Goal: Browse casually: Explore the website without a specific task or goal

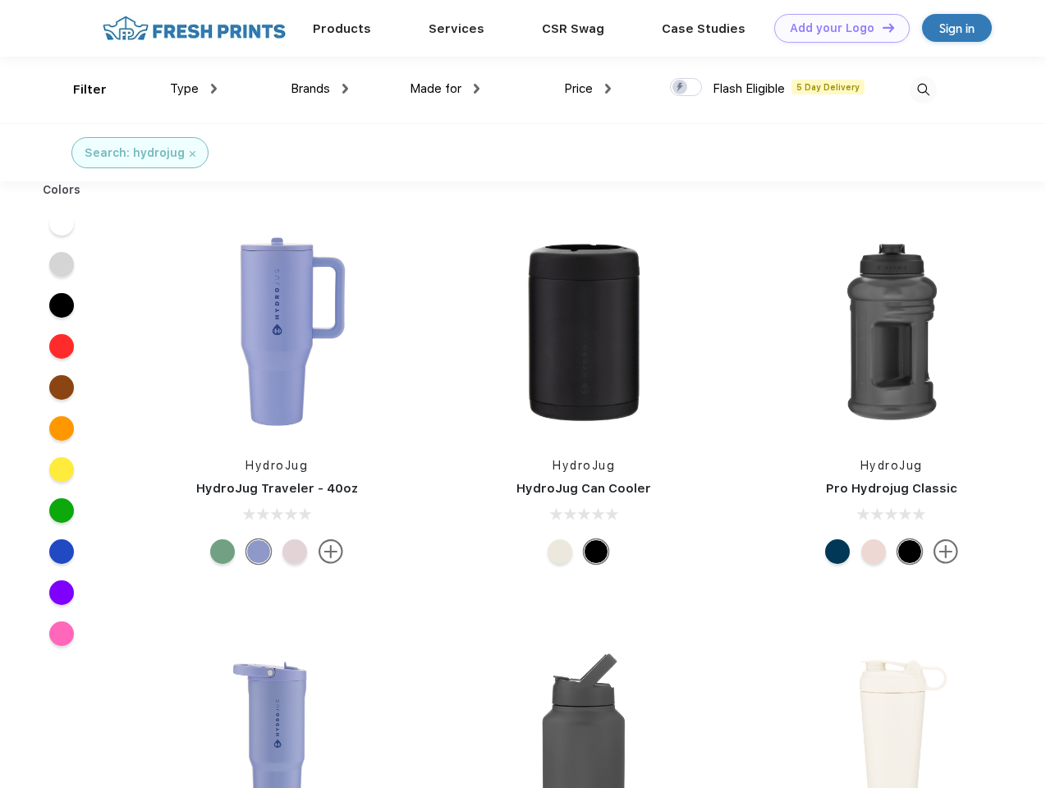
scroll to position [1, 0]
click at [836, 28] on link "Add your Logo Design Tool" at bounding box center [841, 28] width 135 height 29
click at [0, 0] on div "Design Tool" at bounding box center [0, 0] width 0 height 0
click at [881, 27] on link "Add your Logo Design Tool" at bounding box center [841, 28] width 135 height 29
click at [79, 89] on div "Filter" at bounding box center [90, 89] width 34 height 19
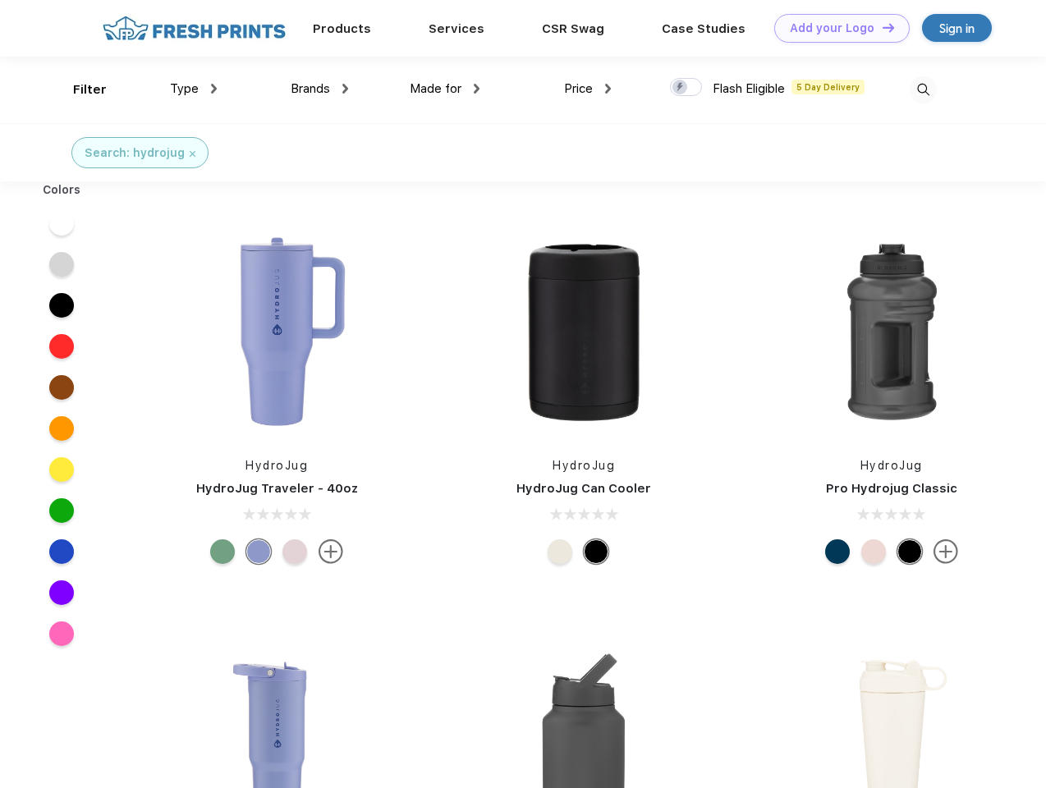
click at [194, 89] on span "Type" at bounding box center [184, 88] width 29 height 15
click at [319, 89] on span "Brands" at bounding box center [310, 88] width 39 height 15
click at [445, 89] on span "Made for" at bounding box center [436, 88] width 52 height 15
click at [588, 89] on span "Price" at bounding box center [578, 88] width 29 height 15
click at [686, 88] on div at bounding box center [686, 87] width 32 height 18
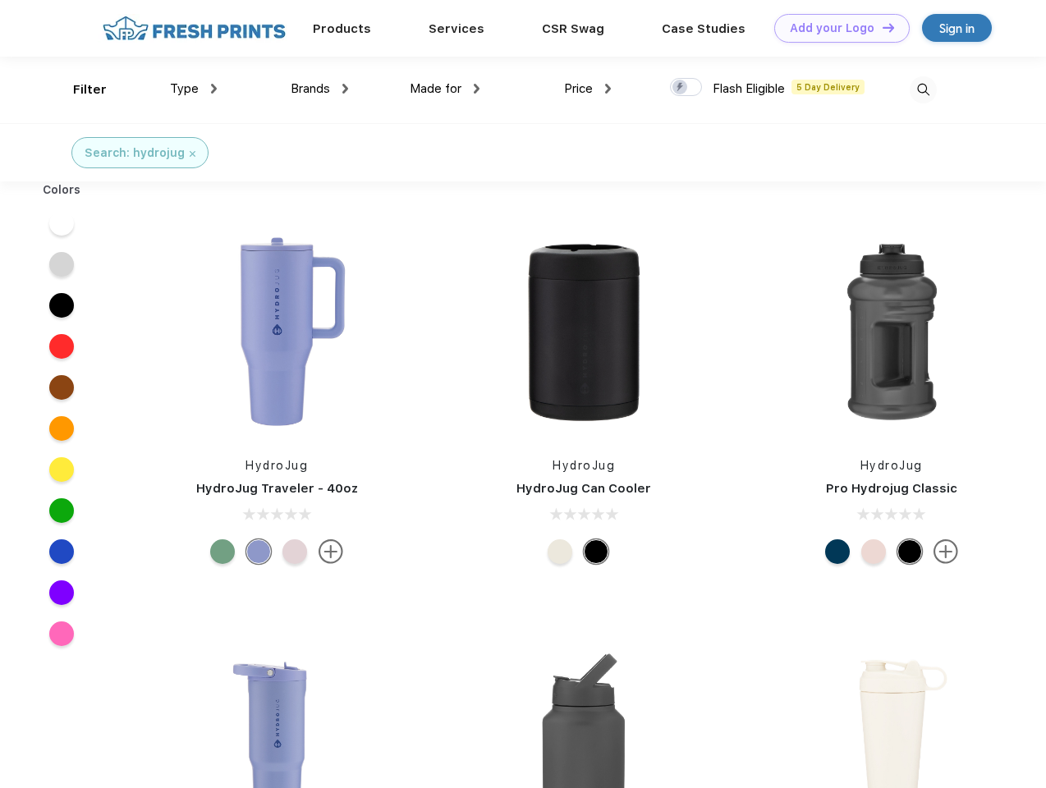
click at [680, 88] on input "checkbox" at bounding box center [675, 82] width 11 height 11
click at [923, 89] on img at bounding box center [922, 89] width 27 height 27
